Goal: Find specific page/section: Find specific page/section

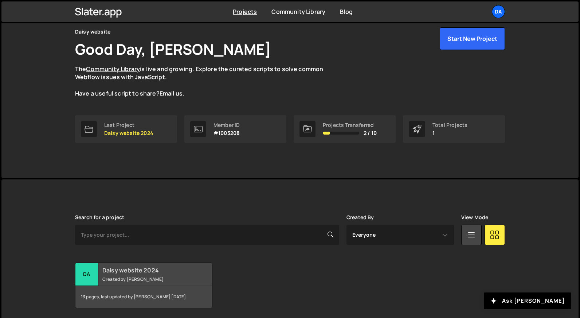
scroll to position [57, 0]
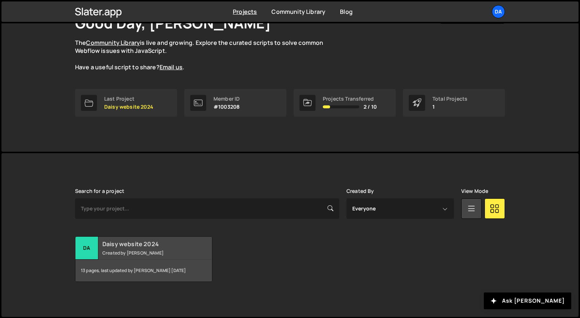
click at [123, 251] on small "Created by [PERSON_NAME]" at bounding box center [146, 253] width 88 height 6
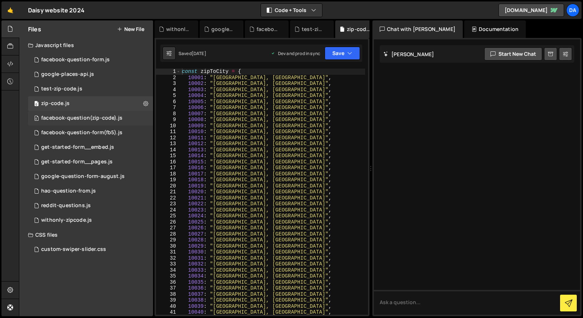
click at [75, 117] on div "facebook-question(zip-code).js" at bounding box center [81, 118] width 81 height 7
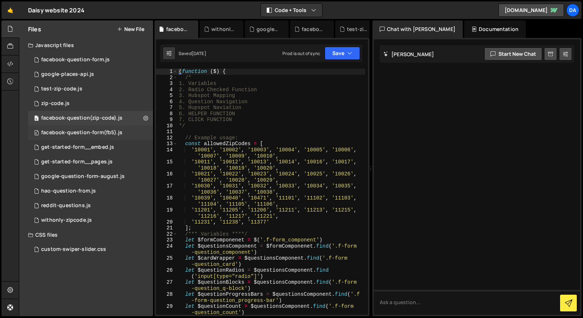
click at [101, 135] on div "facebook-question-form(fb5).js" at bounding box center [81, 132] width 81 height 7
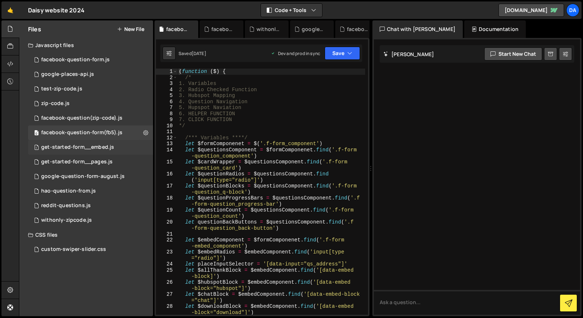
click at [101, 147] on div "get-started-form__embed.js" at bounding box center [77, 147] width 73 height 7
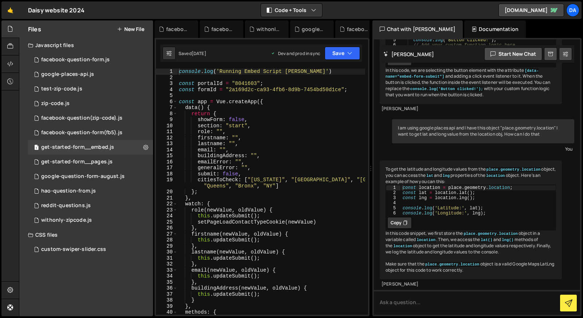
scroll to position [459, 0]
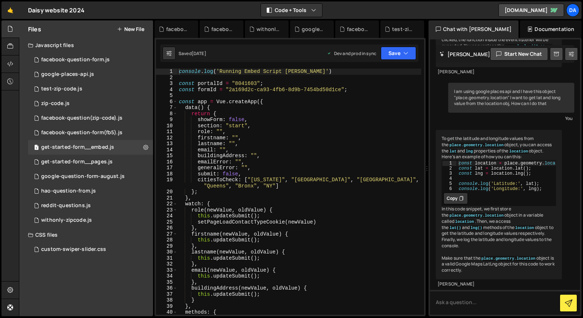
drag, startPoint x: 371, startPoint y: 138, endPoint x: 492, endPoint y: 138, distance: 121.1
click at [492, 138] on div "Files New File Javascript files 0 facebook-question-form.js 0 0 google-places-a…" at bounding box center [301, 168] width 564 height 296
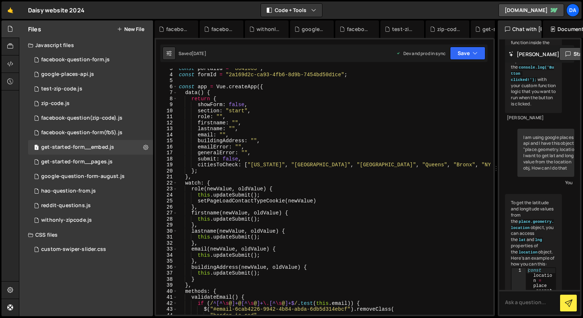
scroll to position [71, 0]
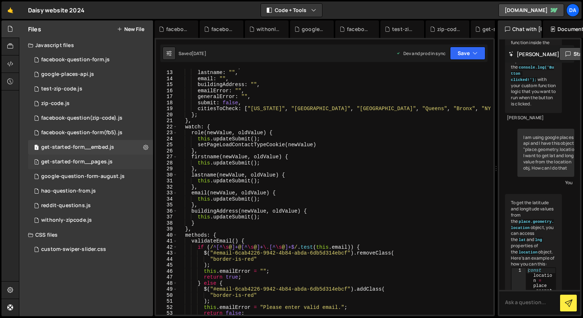
click at [96, 163] on div "get-started-form__pages.js" at bounding box center [76, 162] width 71 height 7
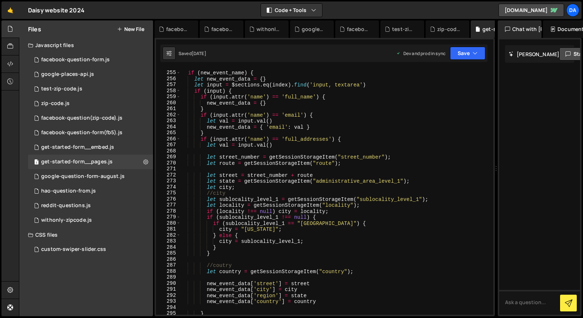
scroll to position [1559, 0]
